Goal: Use online tool/utility: Utilize a website feature to perform a specific function

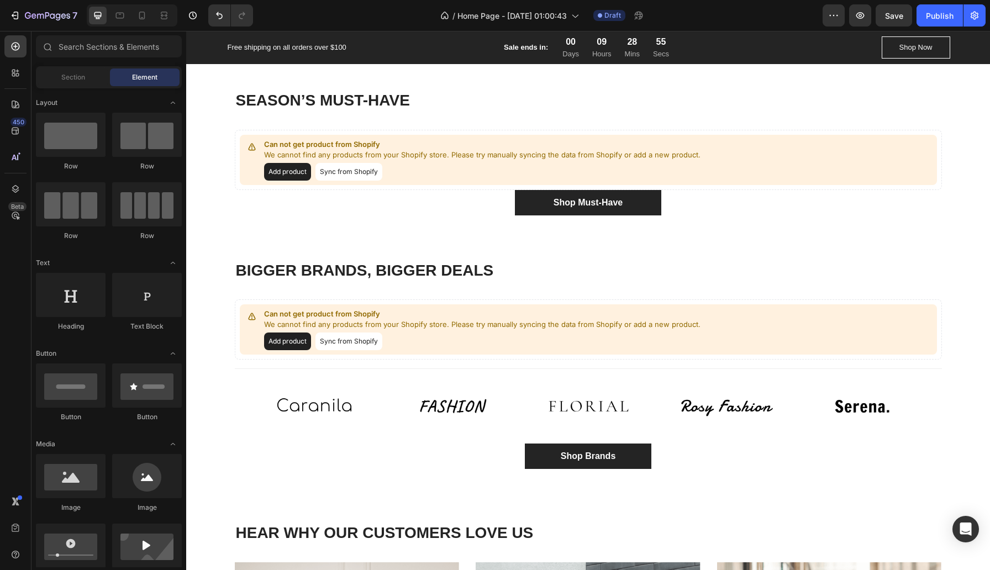
scroll to position [1248, 0]
click at [345, 172] on button "Sync from Shopify" at bounding box center [349, 171] width 67 height 18
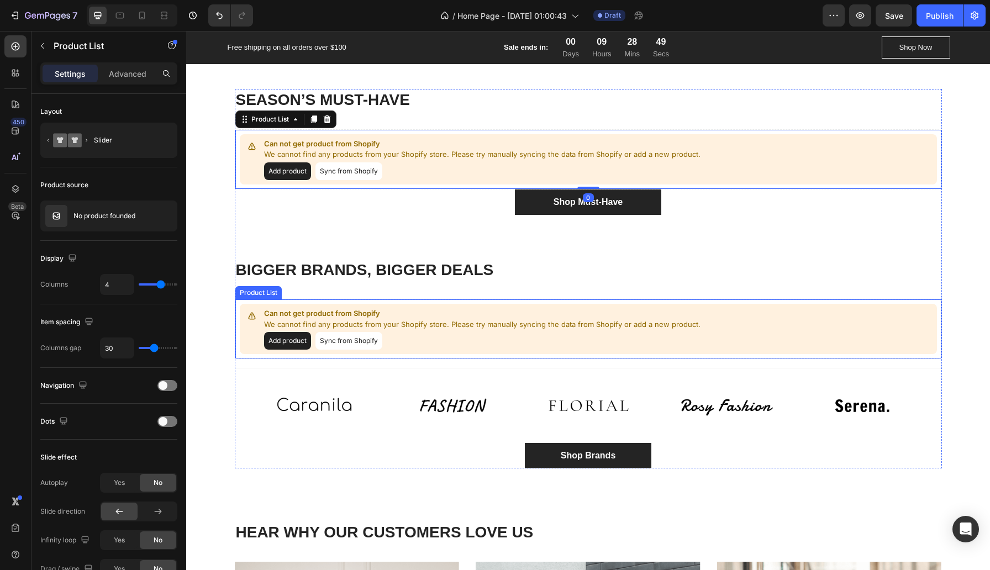
click at [355, 343] on button "Sync from Shopify" at bounding box center [349, 341] width 67 height 18
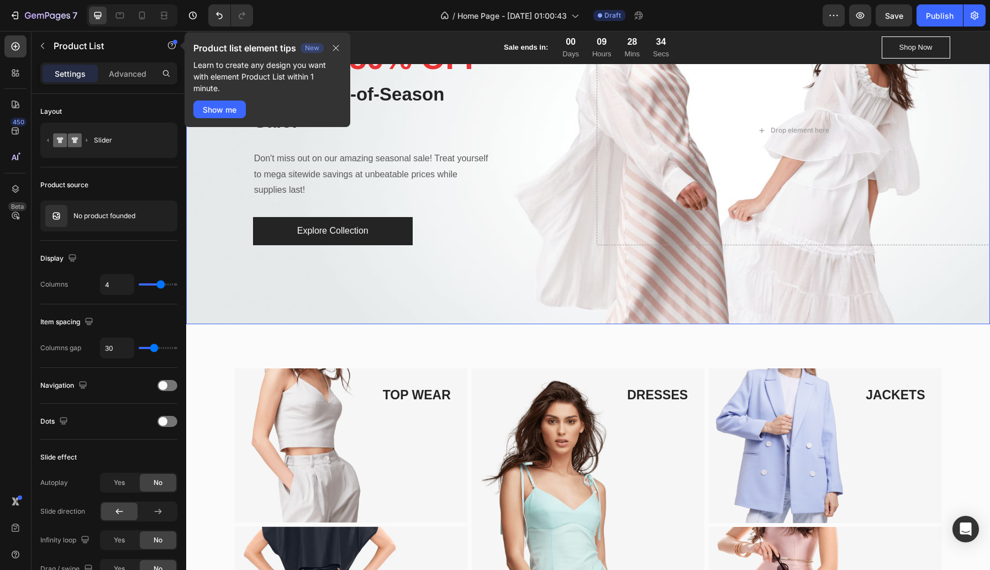
scroll to position [0, 0]
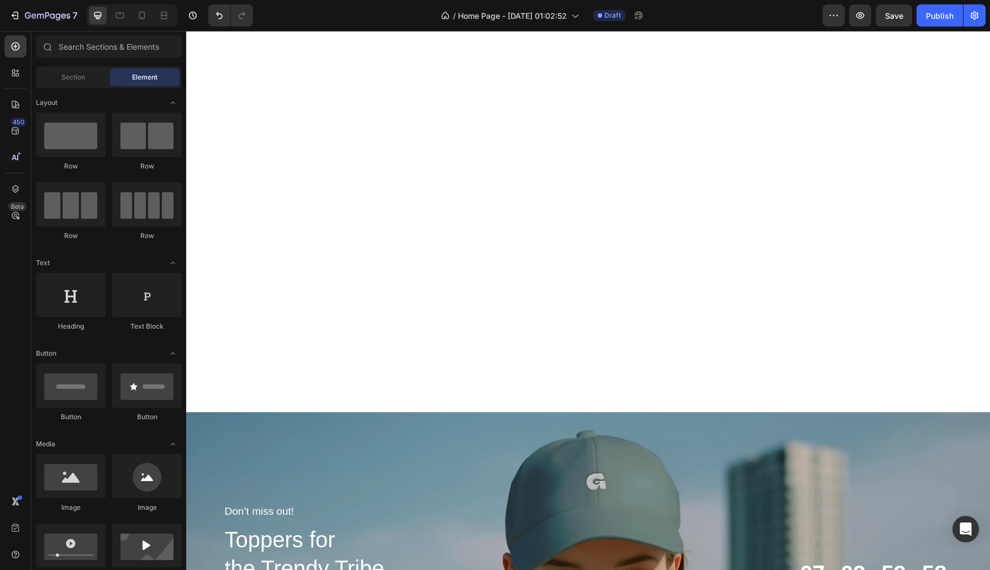
scroll to position [1962, 0]
